Goal: Information Seeking & Learning: Find specific page/section

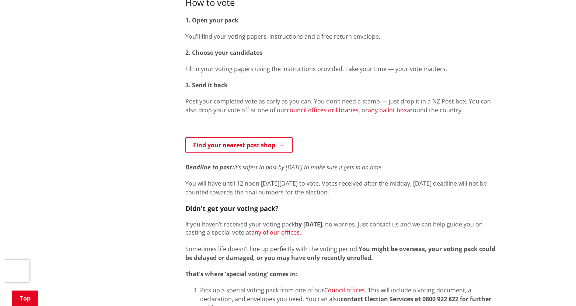
scroll to position [405, 0]
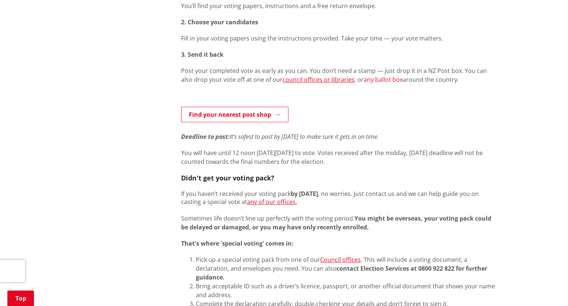
click at [366, 81] on link "any ballot box" at bounding box center [382, 80] width 39 height 8
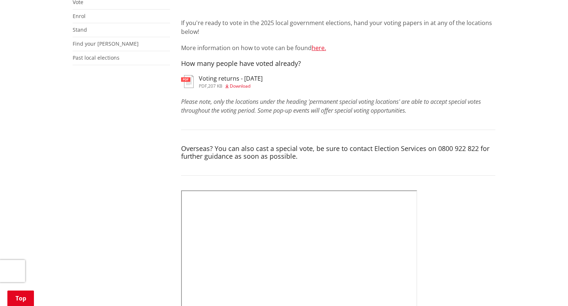
scroll to position [184, 0]
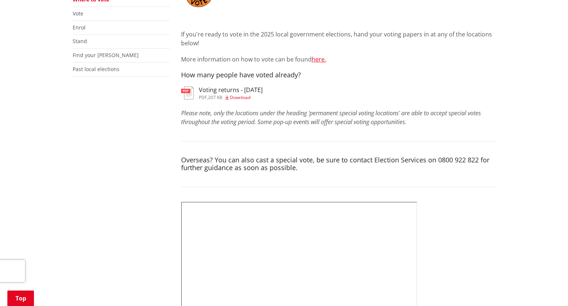
click at [228, 98] on icon at bounding box center [226, 97] width 3 height 4
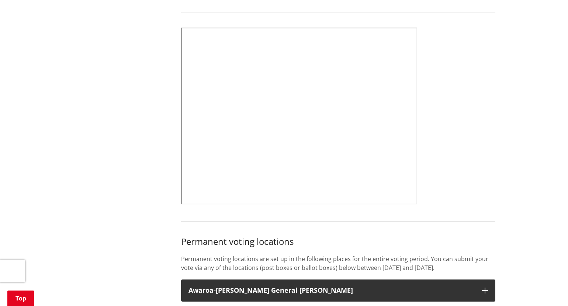
scroll to position [369, 0]
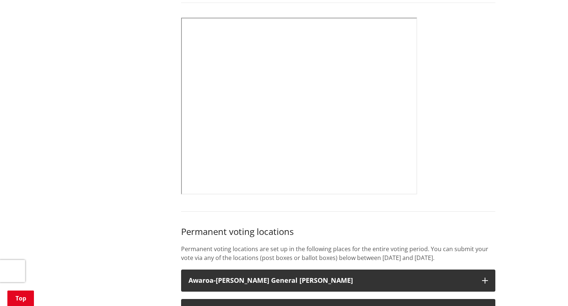
drag, startPoint x: 428, startPoint y: 127, endPoint x: 432, endPoint y: 128, distance: 4.1
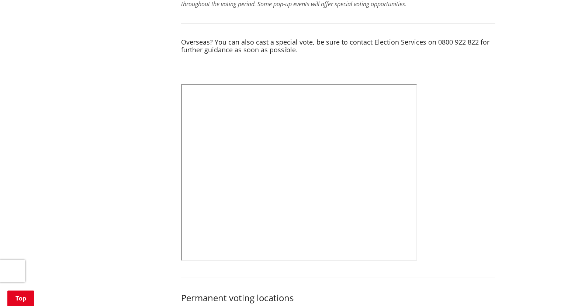
scroll to position [295, 0]
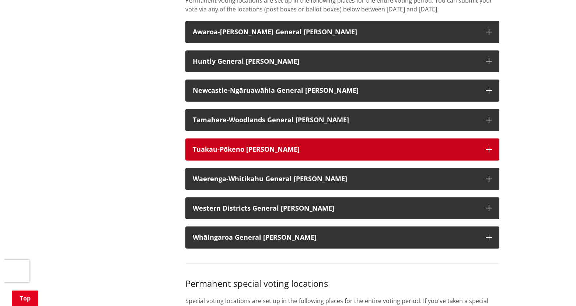
scroll to position [626, 0]
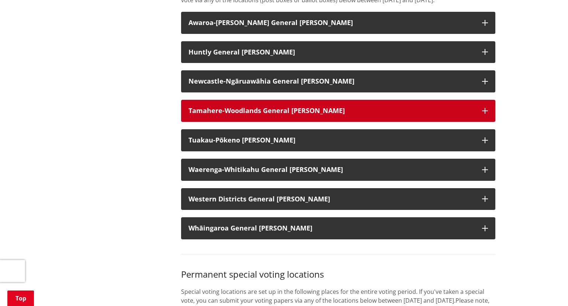
click at [484, 114] on icon "button" at bounding box center [485, 111] width 6 height 6
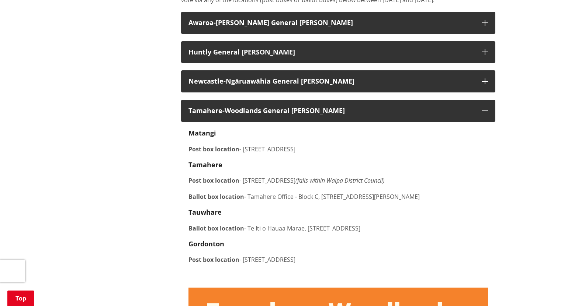
click at [283, 154] on p "Post box location - [STREET_ADDRESS]" at bounding box center [337, 149] width 299 height 9
click at [314, 154] on p "Post box location - [STREET_ADDRESS]" at bounding box center [337, 149] width 299 height 9
drag, startPoint x: 314, startPoint y: 160, endPoint x: 281, endPoint y: 158, distance: 33.2
click at [281, 154] on p "Post box location - [STREET_ADDRESS]" at bounding box center [337, 149] width 299 height 9
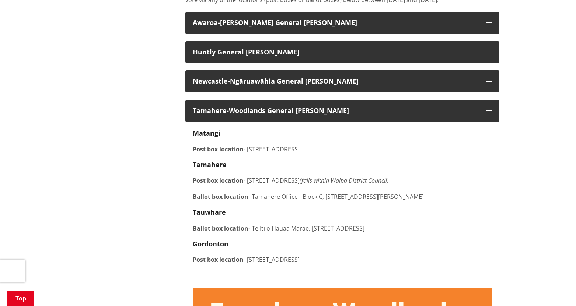
drag, startPoint x: 192, startPoint y: 221, endPoint x: 429, endPoint y: 239, distance: 237.2
click at [429, 239] on div "[GEOGRAPHIC_DATA] Post box location - [STREET_ADDRESS][GEOGRAPHIC_DATA] Post bo…" at bounding box center [342, 204] width 299 height 151
click at [371, 230] on div "[GEOGRAPHIC_DATA] Post box location - [STREET_ADDRESS][GEOGRAPHIC_DATA] Post bo…" at bounding box center [342, 204] width 299 height 151
click at [355, 233] on p "Ballot box location - [GEOGRAPHIC_DATA] o [GEOGRAPHIC_DATA], [STREET_ADDRESS]" at bounding box center [342, 228] width 299 height 9
click at [217, 217] on strong "Tauwhare" at bounding box center [209, 212] width 33 height 9
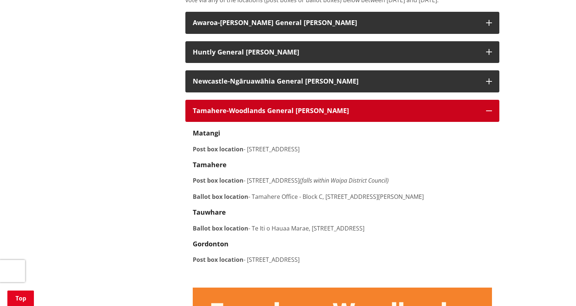
click at [302, 115] on strong "Tamahere-Woodlands General [PERSON_NAME]" at bounding box center [271, 110] width 156 height 9
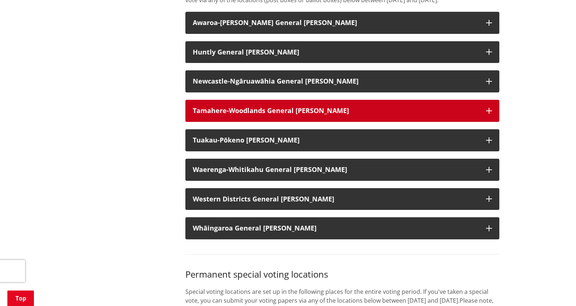
click at [302, 115] on strong "Tamahere-Woodlands General [PERSON_NAME]" at bounding box center [271, 110] width 156 height 9
